Goal: Task Accomplishment & Management: Complete application form

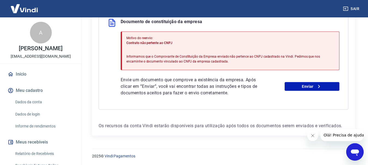
scroll to position [144, 0]
click at [304, 87] on link "Enviar" at bounding box center [312, 86] width 55 height 9
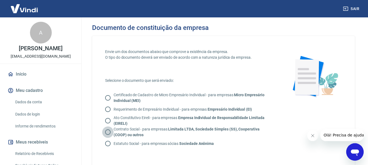
click at [109, 133] on input "Contrato Social - para empresas Limitada LTDA, Sociedade Simples (SS), Cooperat…" at bounding box center [107, 132] width 11 height 11
radio input "true"
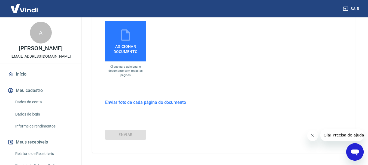
scroll to position [176, 0]
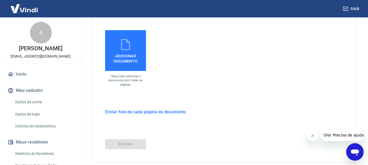
click at [128, 67] on label "Adicionar documento" at bounding box center [125, 50] width 41 height 41
click at [0, 0] on input "Adicionar documento" at bounding box center [0, 0] width 0 height 0
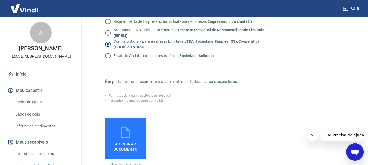
scroll to position [122, 0]
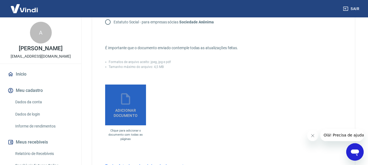
click at [129, 111] on span "Adicionar documento" at bounding box center [125, 112] width 36 height 12
click at [0, 0] on input "Adicionar documento" at bounding box center [0, 0] width 0 height 0
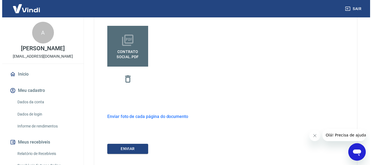
scroll to position [212, 0]
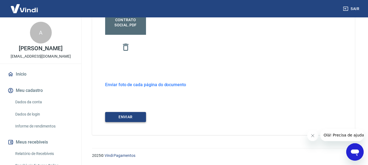
click at [137, 119] on button "ENVIAR" at bounding box center [125, 117] width 41 height 10
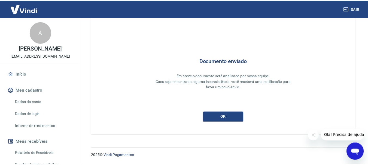
scroll to position [24, 0]
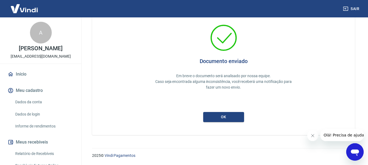
click at [35, 96] on button "Meu cadastro" at bounding box center [41, 91] width 68 height 12
click at [36, 108] on link "Dados da conta" at bounding box center [44, 102] width 62 height 11
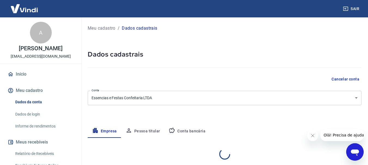
select select "PI"
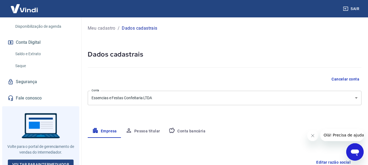
scroll to position [174, 0]
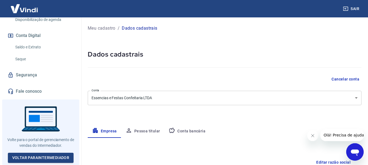
click at [34, 91] on link "Fale conosco" at bounding box center [41, 92] width 68 height 12
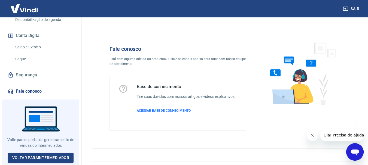
click at [312, 136] on icon "Fechar mensagem da empresa" at bounding box center [312, 136] width 4 height 4
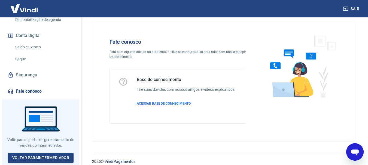
scroll to position [13, 0]
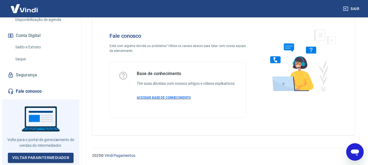
click at [178, 98] on span "ACESSAR BASE DE CONHECIMENTO" at bounding box center [164, 98] width 54 height 4
